Goal: Check status

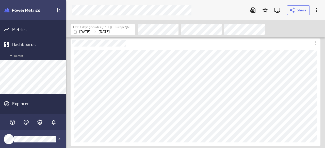
scroll to position [156, 266]
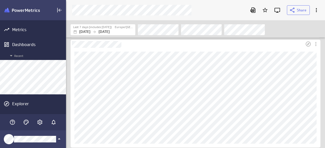
scroll to position [102, 0]
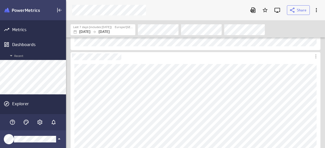
scroll to position [102, 0]
